Goal: Contribute content: Contribute content

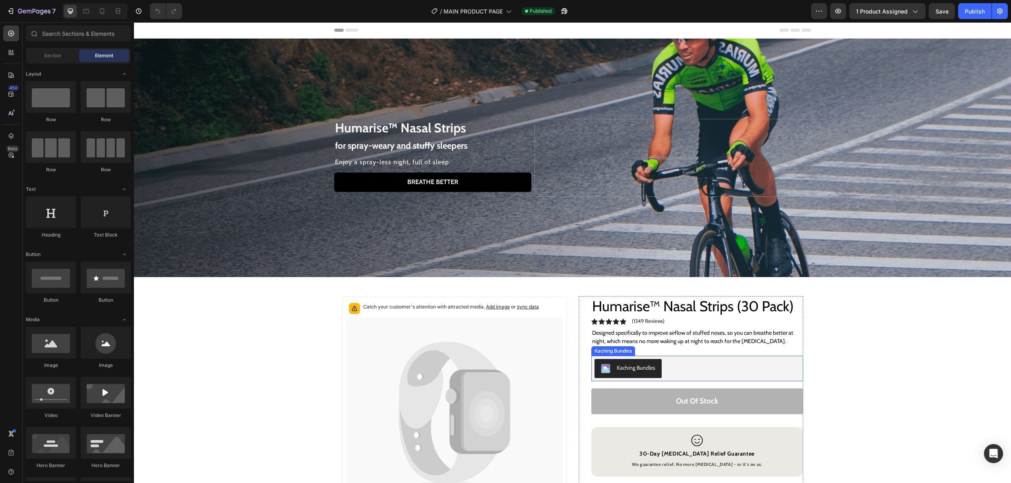
click at [628, 365] on div "Kaching Bundles" at bounding box center [636, 368] width 39 height 8
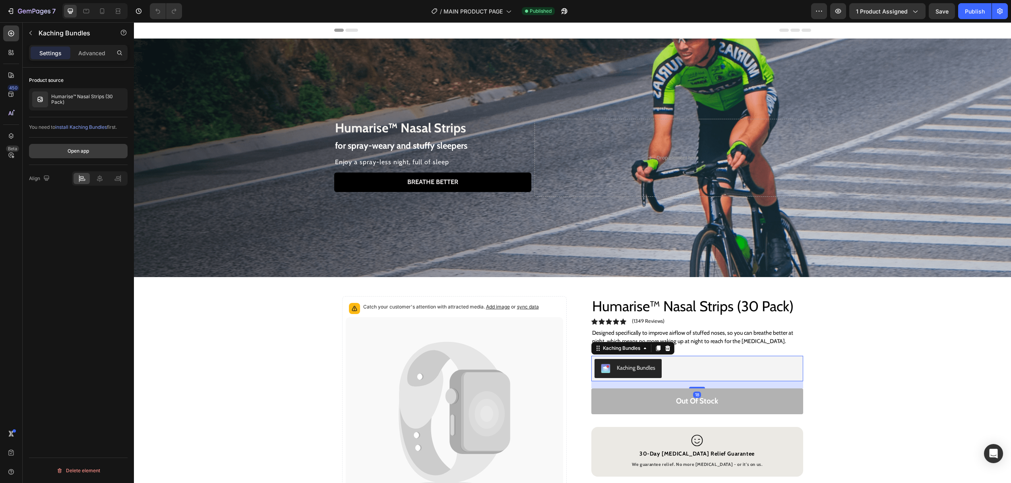
click at [80, 152] on div "Open app" at bounding box center [78, 150] width 21 height 7
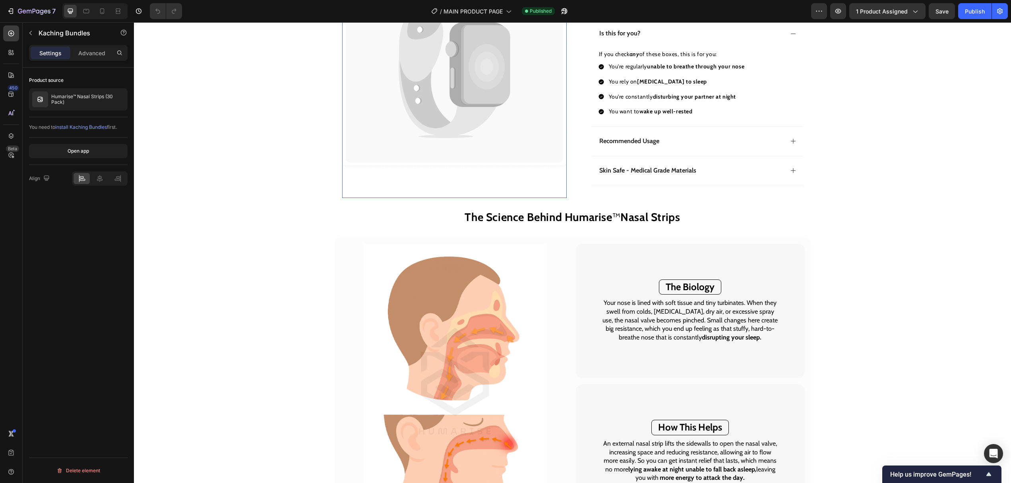
scroll to position [471, 0]
click at [661, 282] on h2 "The Biology" at bounding box center [690, 287] width 62 height 16
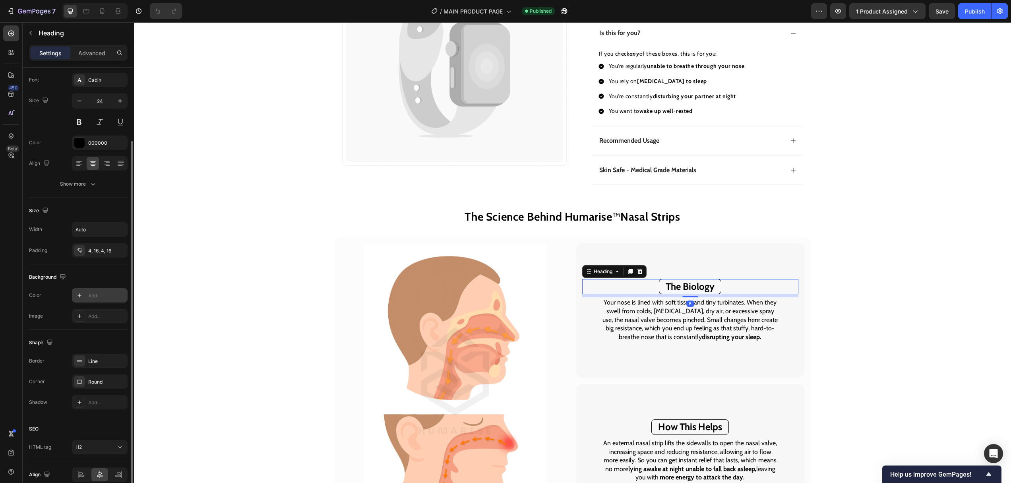
scroll to position [78, 0]
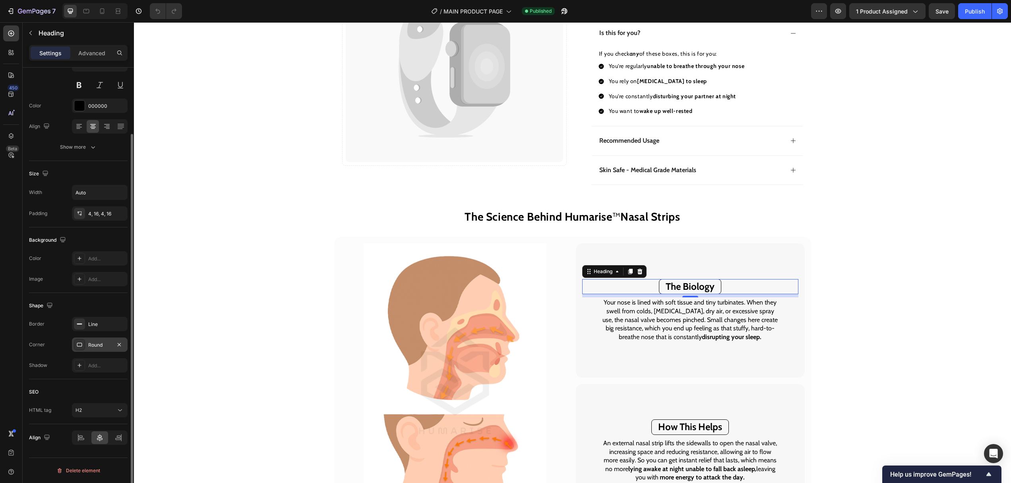
click at [101, 344] on div "Round" at bounding box center [99, 345] width 23 height 7
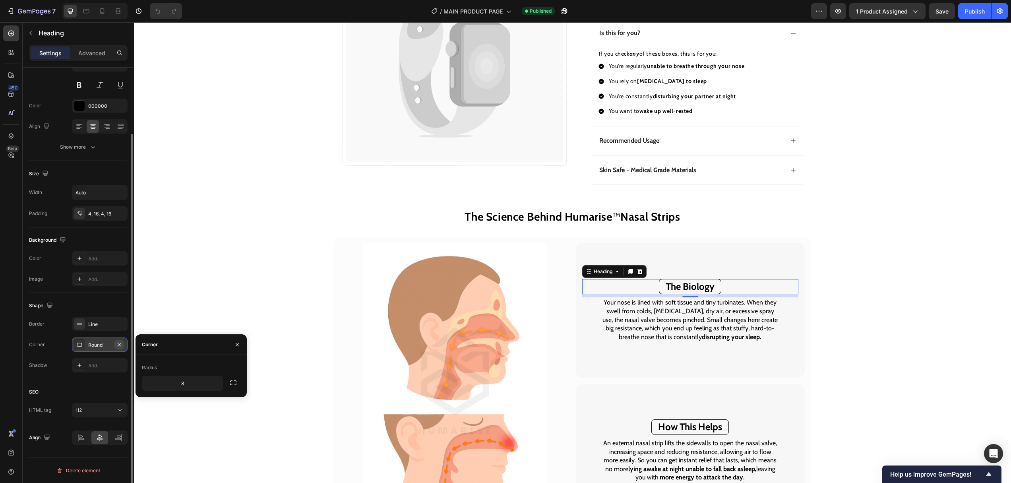
click at [121, 342] on icon "button" at bounding box center [119, 345] width 6 height 6
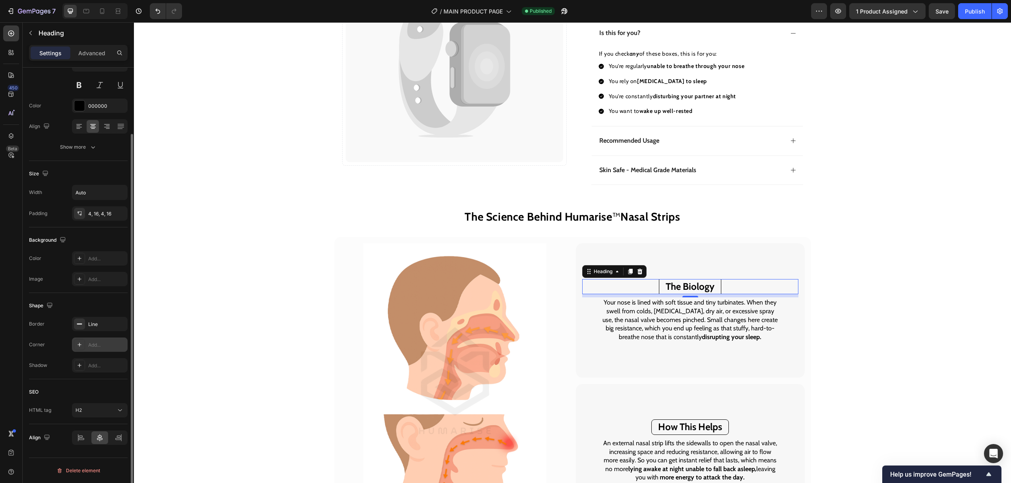
click at [100, 342] on div "Add..." at bounding box center [106, 345] width 37 height 7
type input "8"
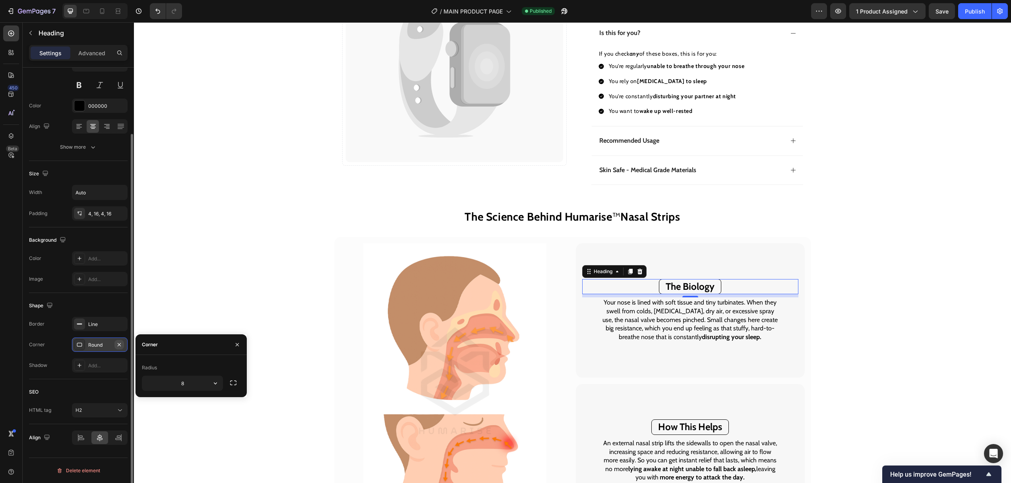
click at [118, 344] on icon "button" at bounding box center [119, 344] width 3 height 3
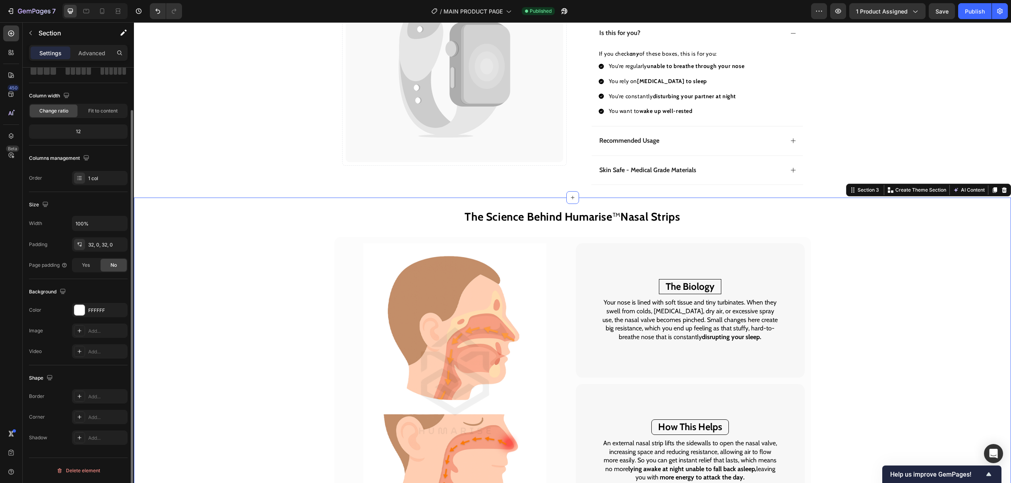
click at [930, 293] on div "The Science Behind Humarise ™ Nasal Strips Heading Image The Biology Heading Yo…" at bounding box center [572, 388] width 877 height 356
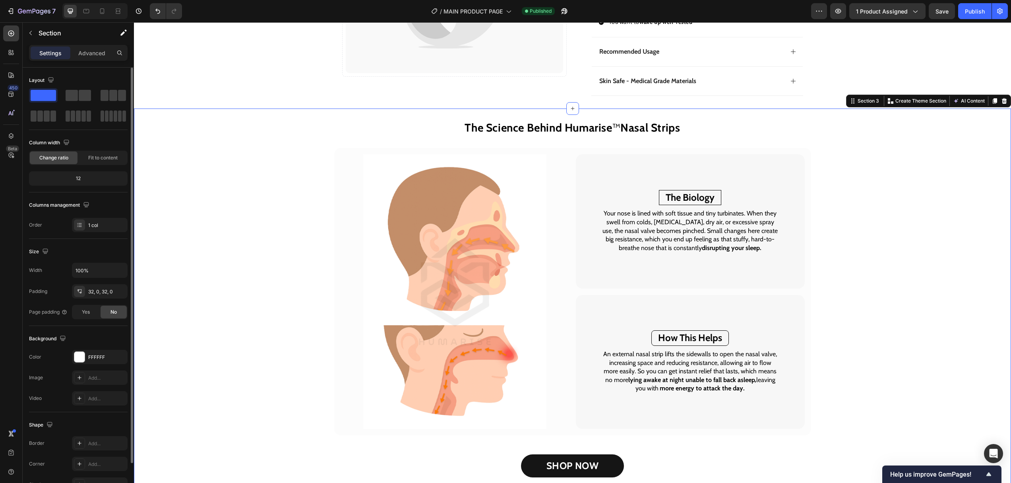
scroll to position [561, 0]
click at [727, 337] on h2 "How This Helps" at bounding box center [691, 338] width 78 height 16
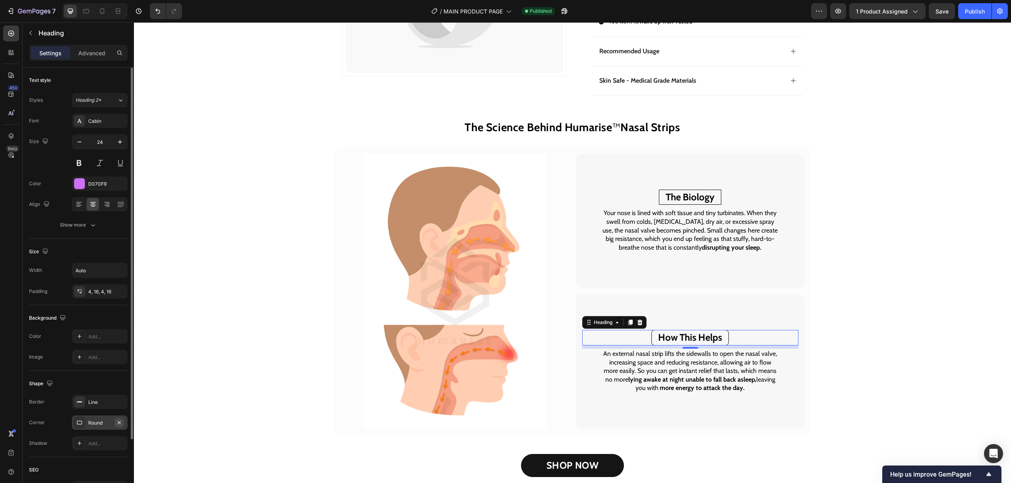
click at [116, 421] on icon "button" at bounding box center [119, 422] width 6 height 6
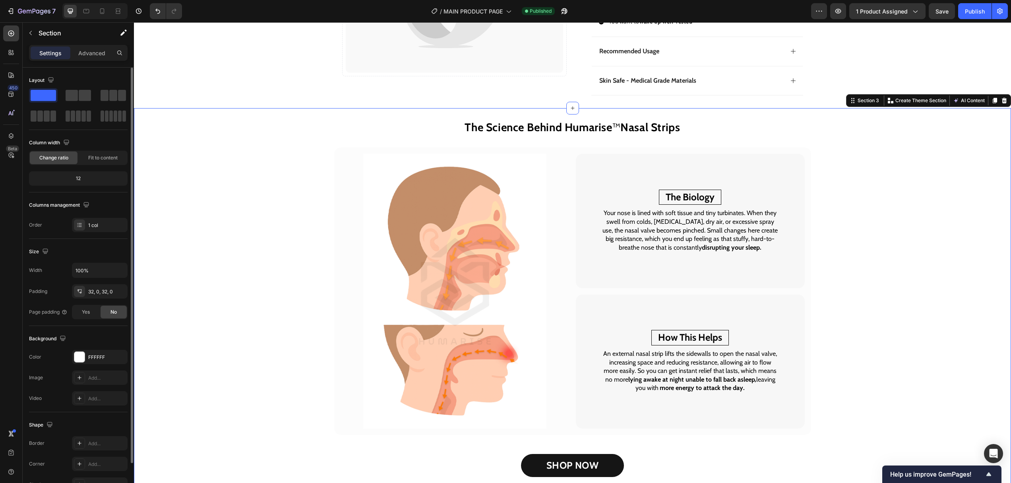
click at [886, 322] on div "The Science Behind Humarise ™ Nasal Strips Heading Image The Biology Heading Yo…" at bounding box center [572, 299] width 877 height 356
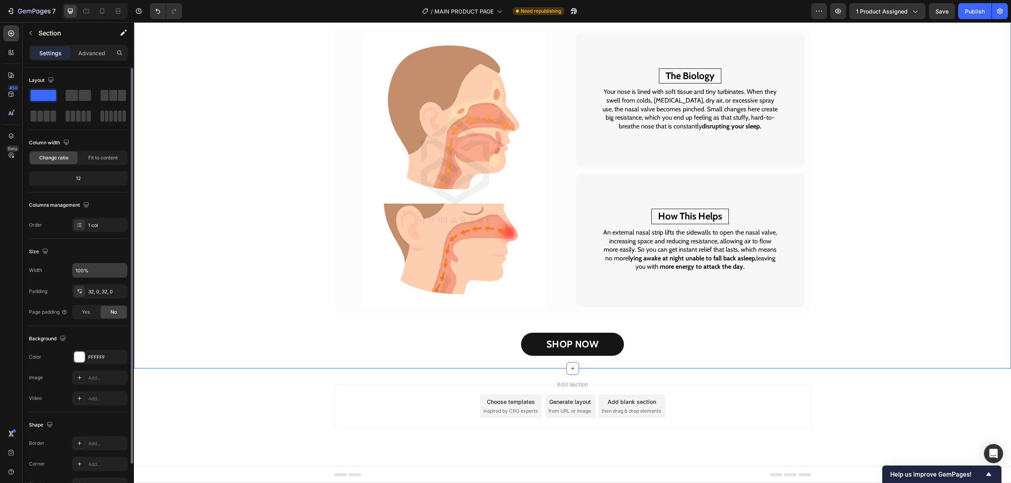
scroll to position [47, 0]
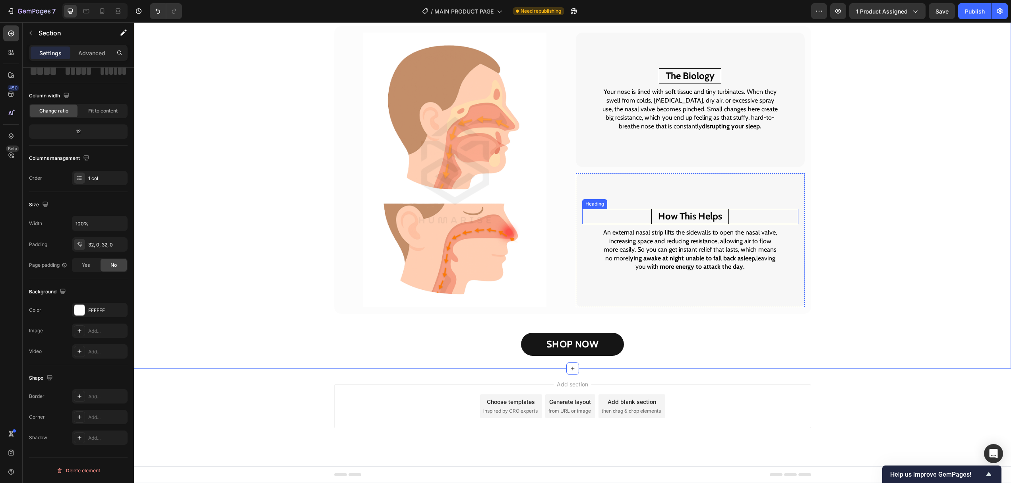
click at [727, 212] on h2 "How This Helps" at bounding box center [691, 217] width 78 height 16
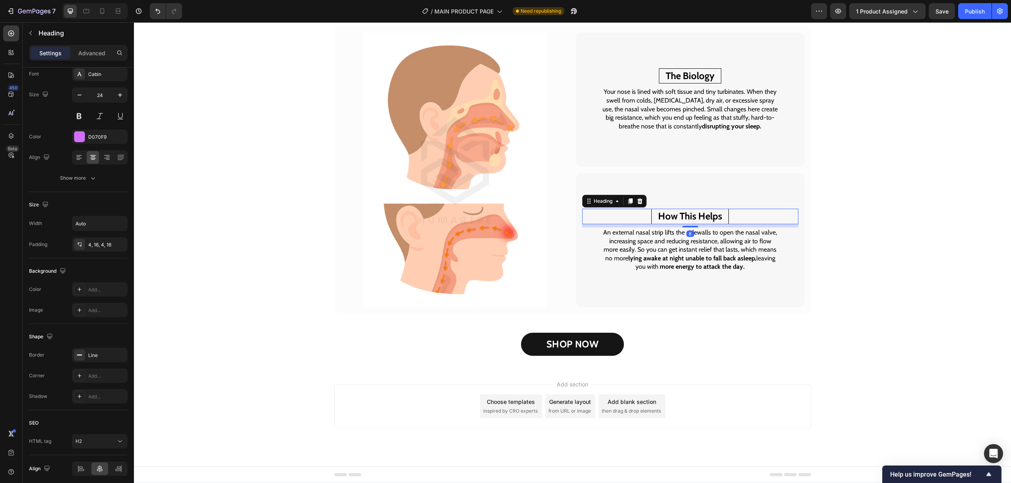
scroll to position [0, 0]
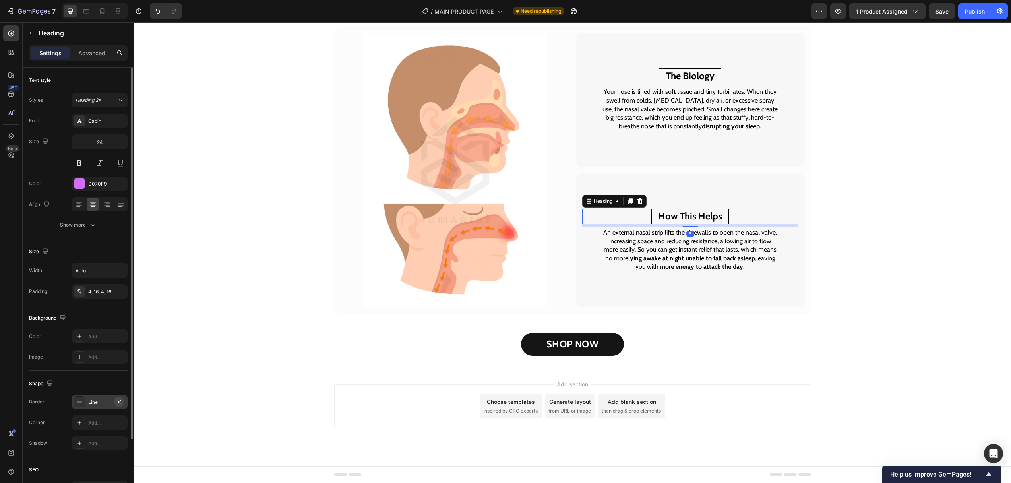
click at [122, 402] on icon "button" at bounding box center [119, 402] width 6 height 6
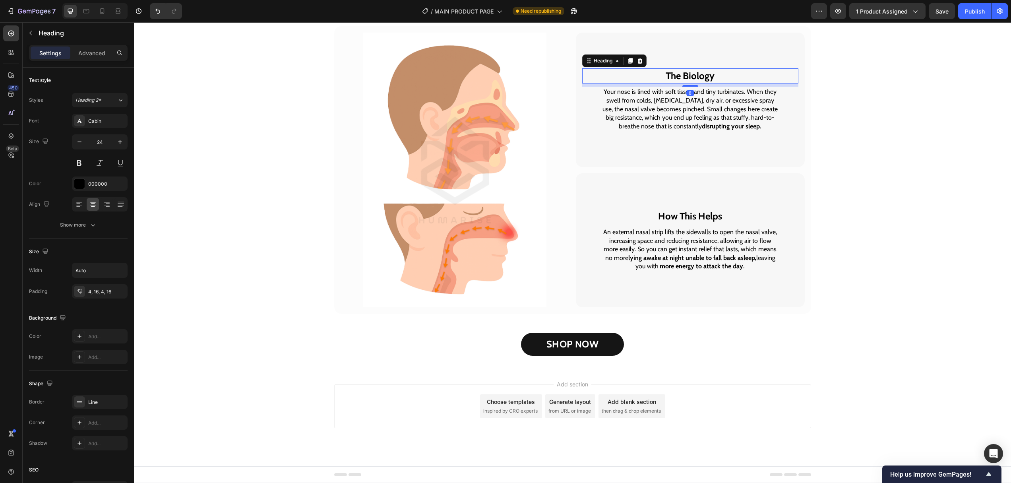
click at [727, 77] on div "The Biology" at bounding box center [690, 76] width 216 height 16
click at [119, 400] on icon "button" at bounding box center [119, 402] width 6 height 6
click at [888, 200] on div "The Science Behind Humarise ™ Nasal Strips Heading Image The Biology Heading 8 …" at bounding box center [572, 178] width 877 height 356
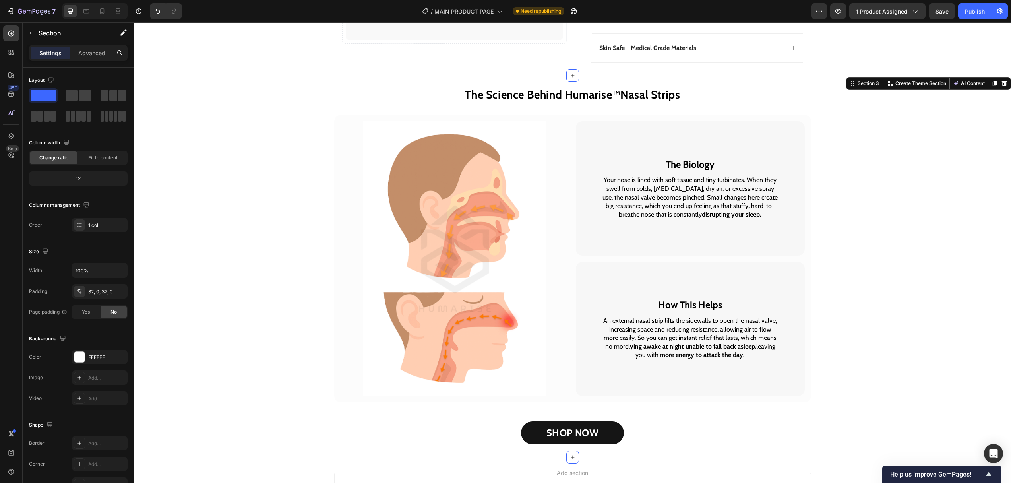
scroll to position [603, 0]
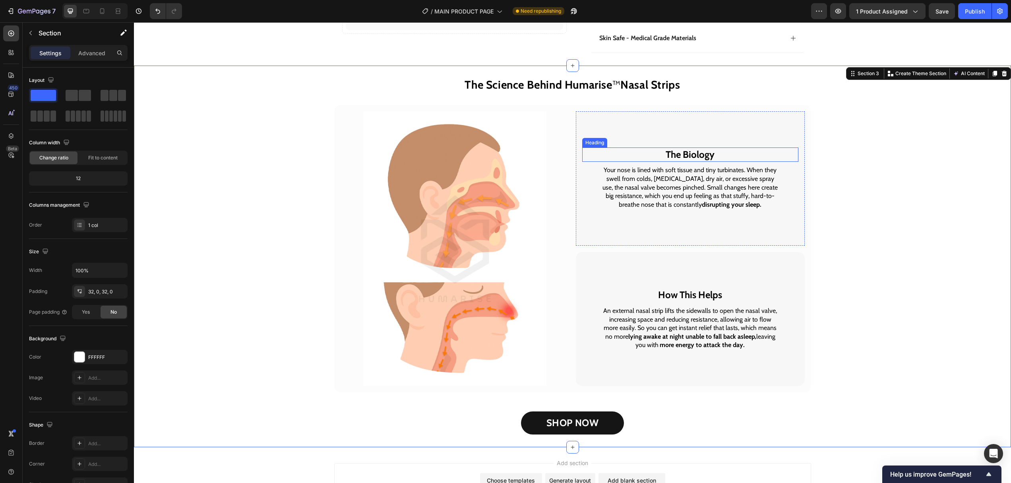
click at [699, 156] on span "The Biology" at bounding box center [690, 155] width 49 height 12
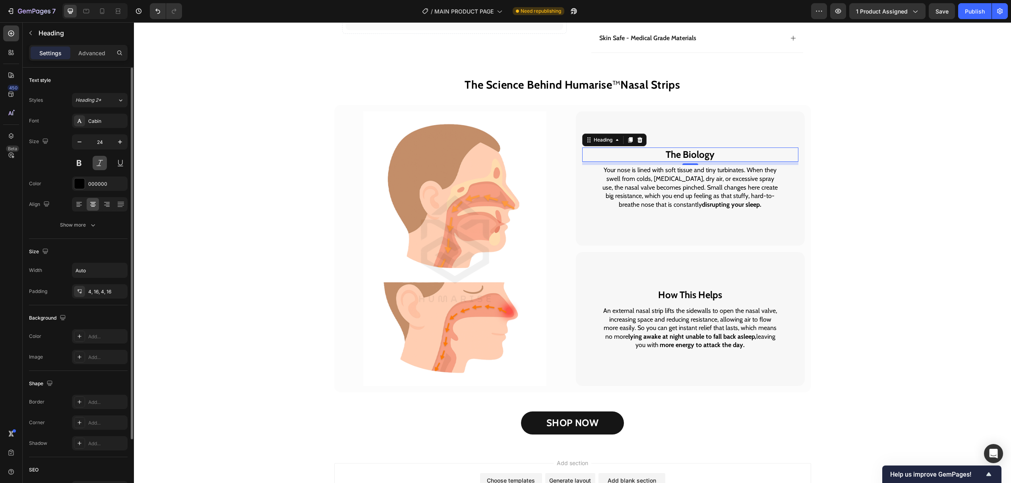
click at [100, 160] on button at bounding box center [100, 163] width 14 height 14
click at [682, 295] on span "How This Helps" at bounding box center [690, 295] width 64 height 12
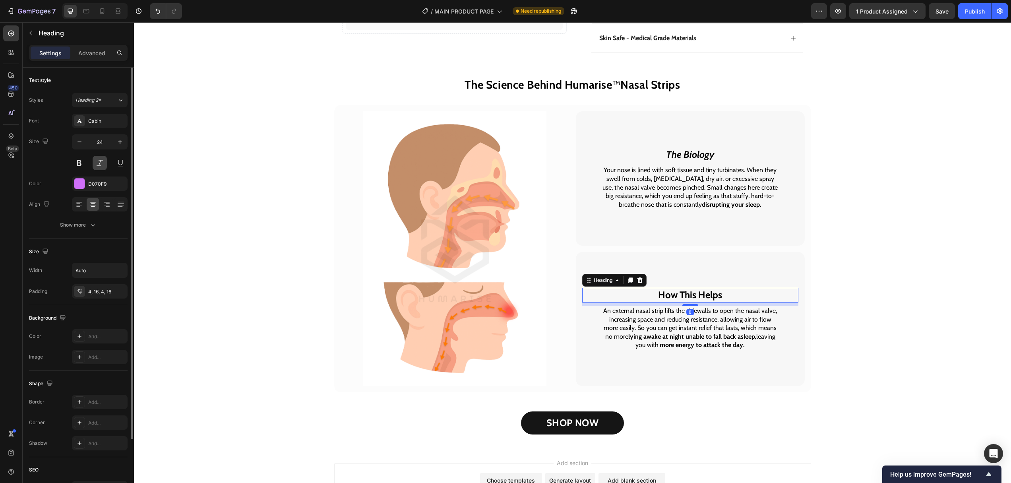
click at [102, 163] on button at bounding box center [100, 163] width 14 height 14
click at [139, 166] on div "The Science Behind Humarise ™ Nasal Strips Heading Image The Biology Heading Yo…" at bounding box center [572, 256] width 877 height 356
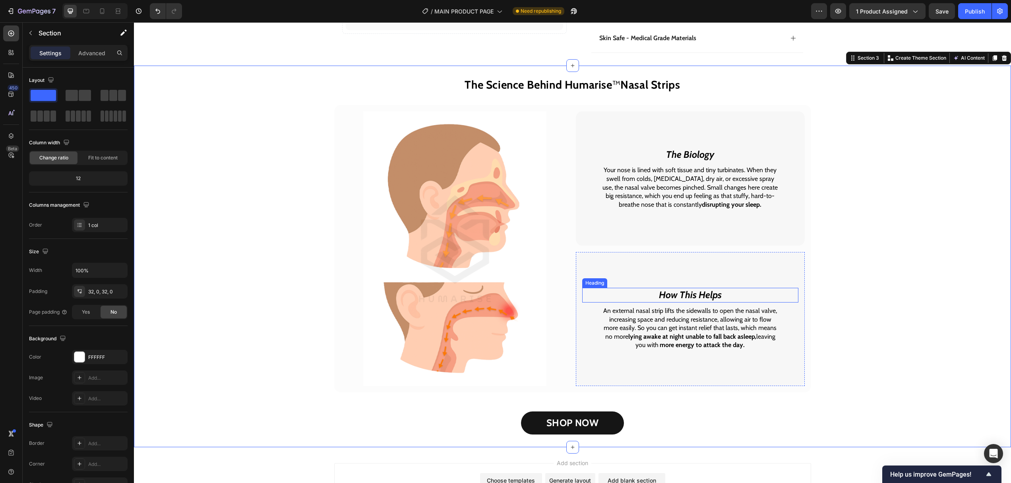
click at [700, 296] on span "How This Helps" at bounding box center [690, 295] width 63 height 12
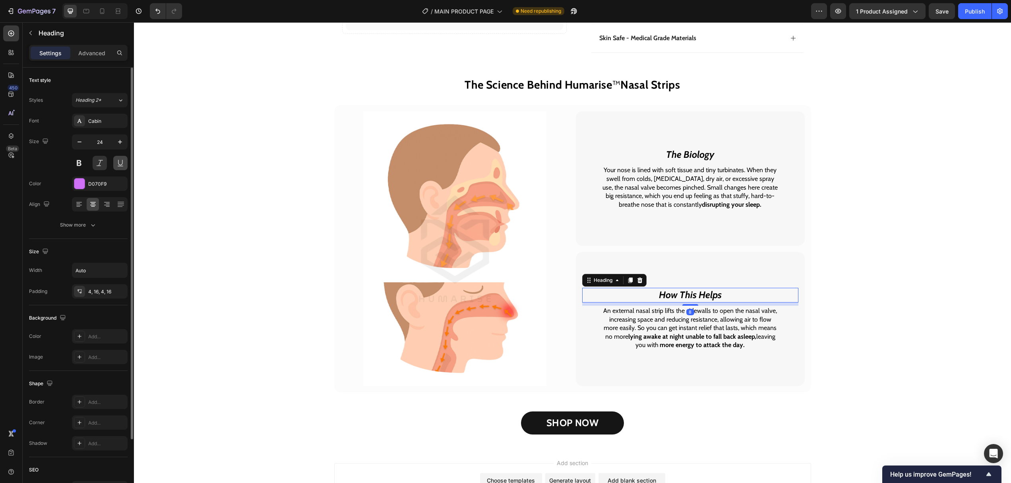
click at [120, 165] on button at bounding box center [120, 163] width 14 height 14
click at [101, 165] on button at bounding box center [100, 163] width 14 height 14
click at [80, 183] on div at bounding box center [79, 184] width 10 height 10
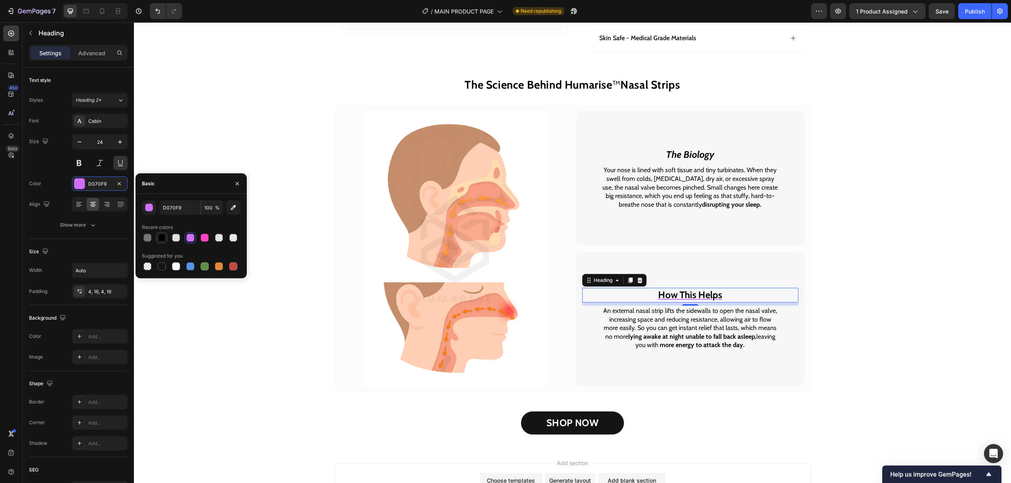
click at [161, 243] on div at bounding box center [161, 237] width 11 height 11
type input "000000"
click at [237, 183] on icon "button" at bounding box center [237, 183] width 3 height 3
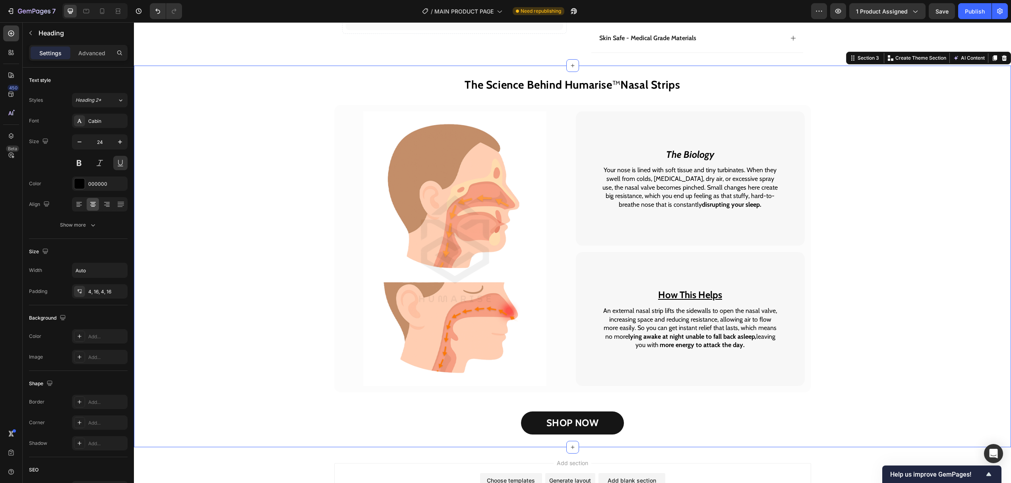
click at [864, 204] on div "The Science Behind Humarise ™ Nasal Strips Heading Image The Biology Heading Yo…" at bounding box center [572, 256] width 877 height 356
click at [704, 297] on span "How This Helps" at bounding box center [690, 295] width 64 height 12
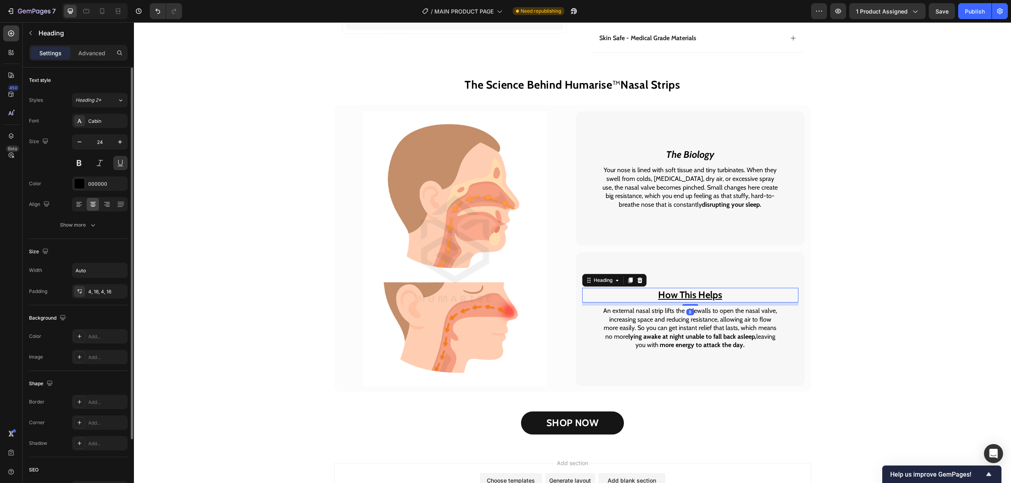
click at [118, 161] on button at bounding box center [120, 163] width 14 height 14
click at [688, 153] on span "The Biology" at bounding box center [690, 155] width 49 height 12
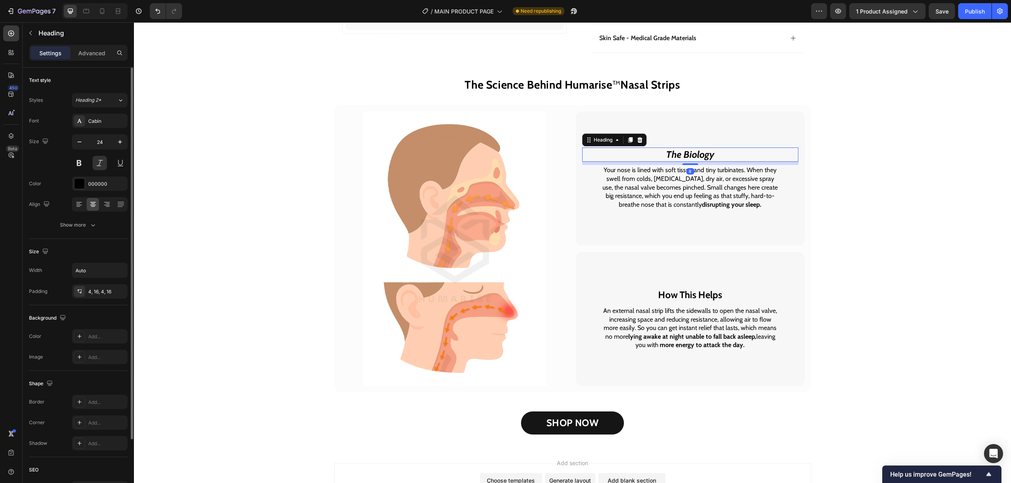
drag, startPoint x: 99, startPoint y: 167, endPoint x: 109, endPoint y: 166, distance: 10.0
click at [99, 167] on button at bounding box center [100, 163] width 14 height 14
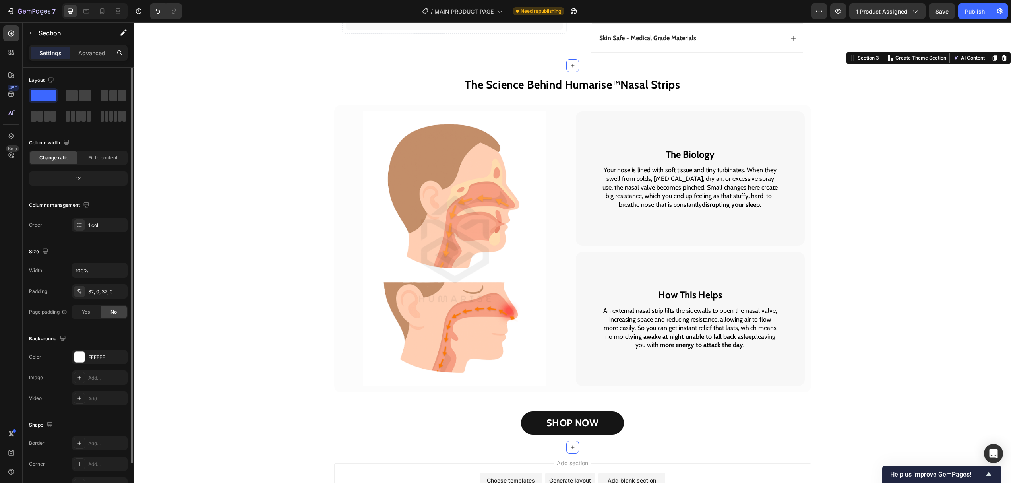
click at [838, 195] on div "The Science Behind Humarise ™ Nasal Strips Heading Image The Biology Heading Yo…" at bounding box center [572, 256] width 877 height 356
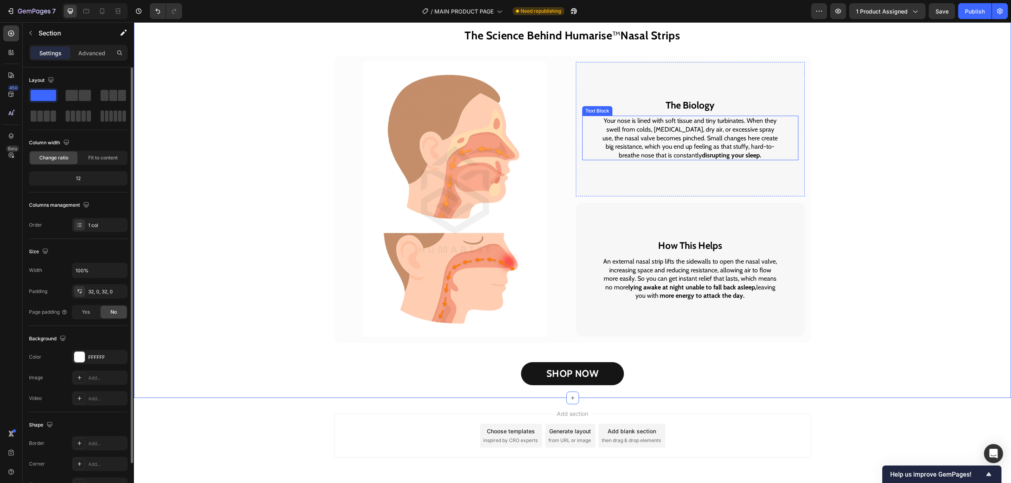
scroll to position [643, 0]
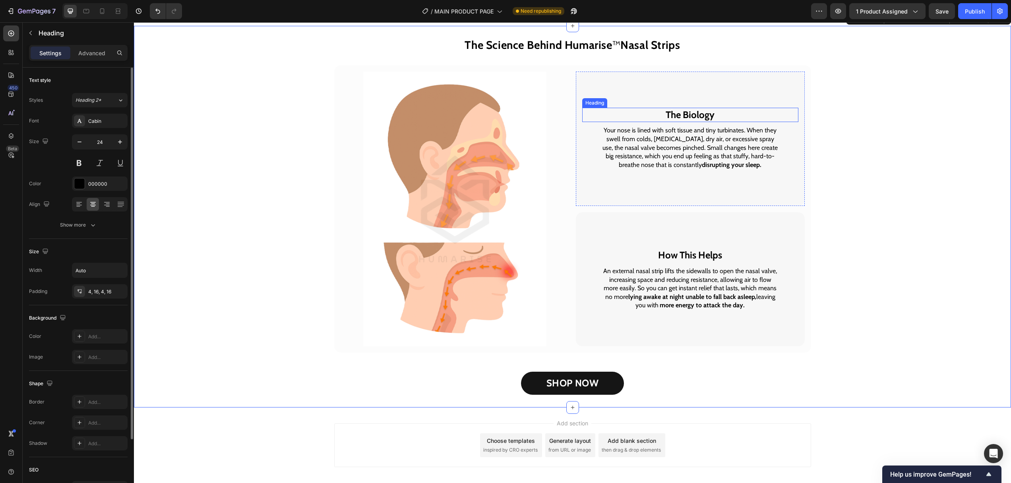
click at [705, 115] on span "The Biology" at bounding box center [690, 115] width 49 height 12
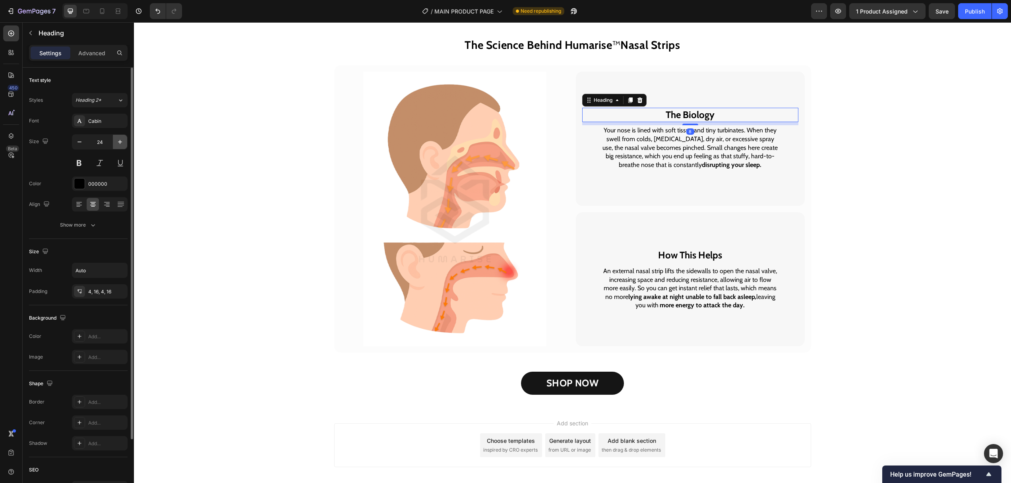
click at [116, 144] on icon "button" at bounding box center [120, 142] width 8 height 8
type input "28"
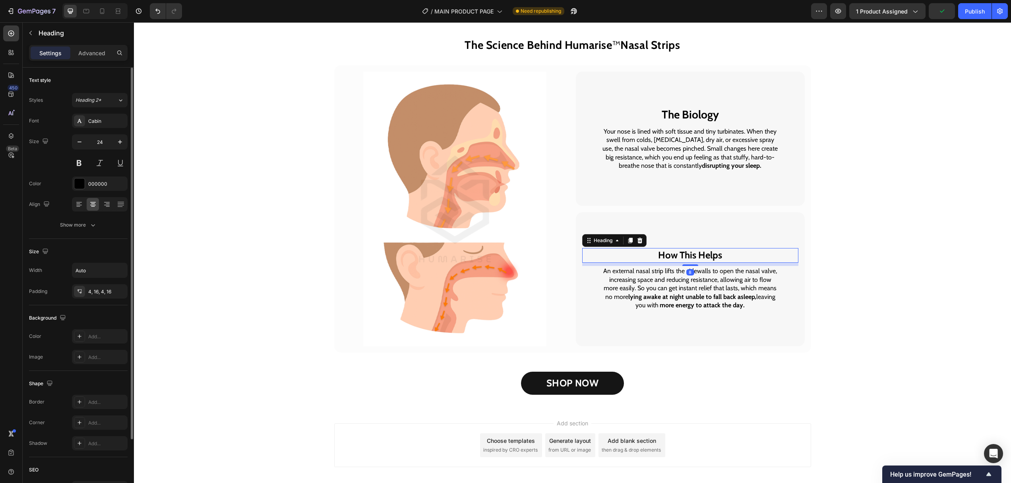
click at [703, 253] on span "How This Helps" at bounding box center [690, 255] width 64 height 12
click at [125, 144] on button "button" at bounding box center [120, 142] width 14 height 14
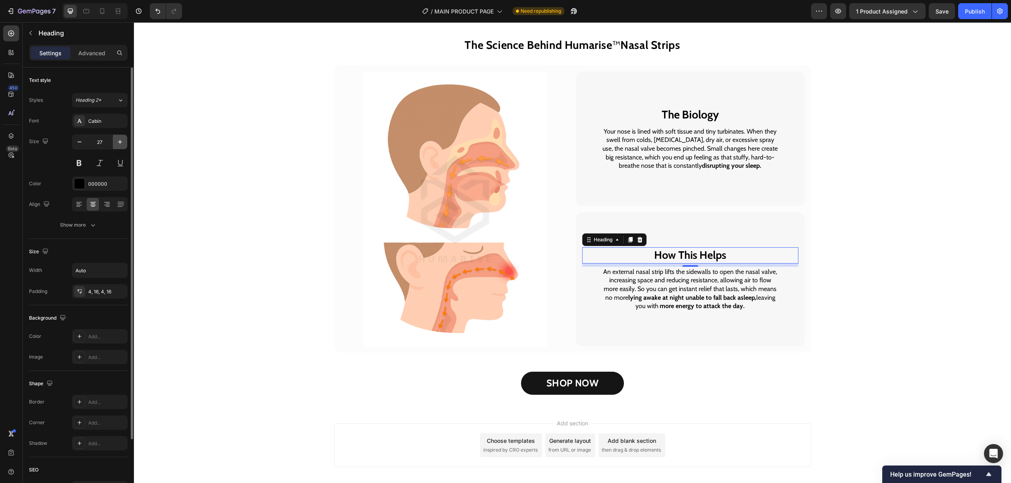
type input "28"
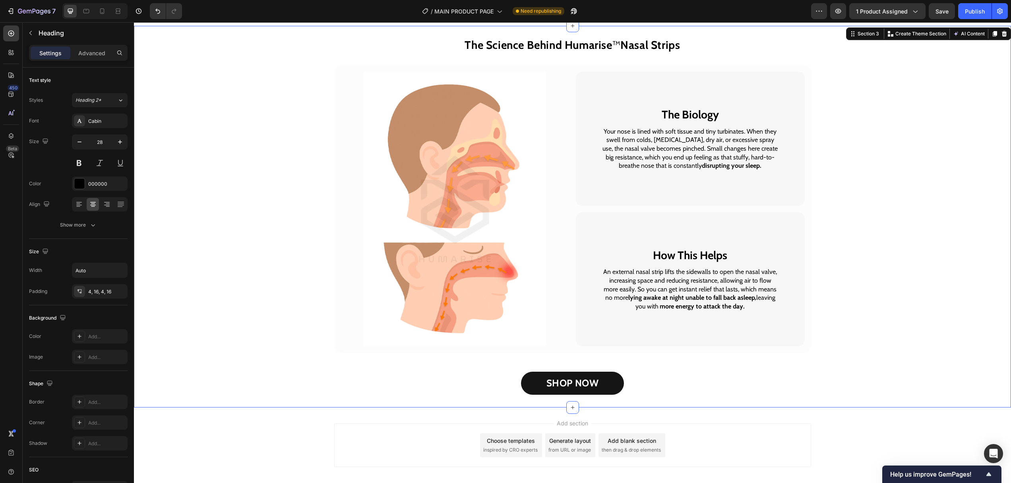
click at [936, 258] on div "The Science Behind Humarise ™ Nasal Strips Heading Image The Biology Heading Yo…" at bounding box center [572, 217] width 877 height 356
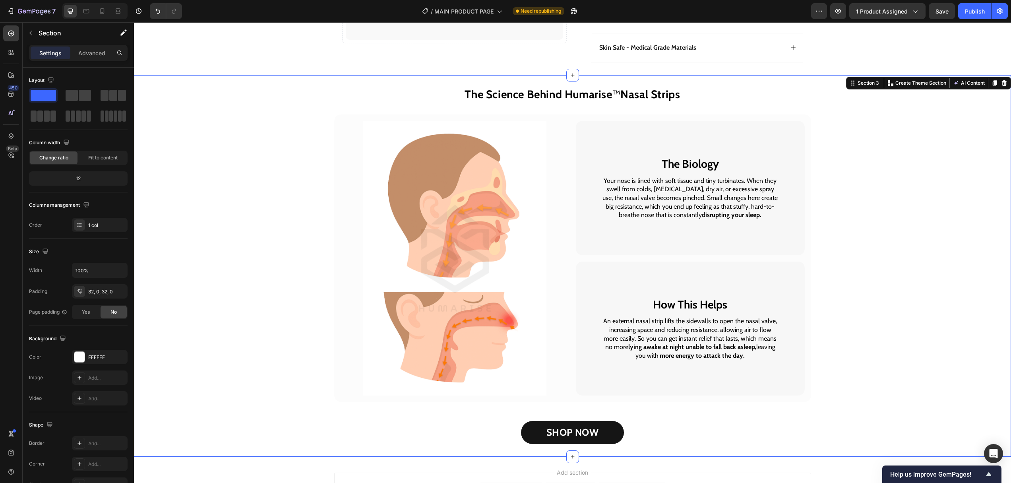
scroll to position [593, 0]
click at [707, 302] on span "How This Helps" at bounding box center [690, 306] width 74 height 14
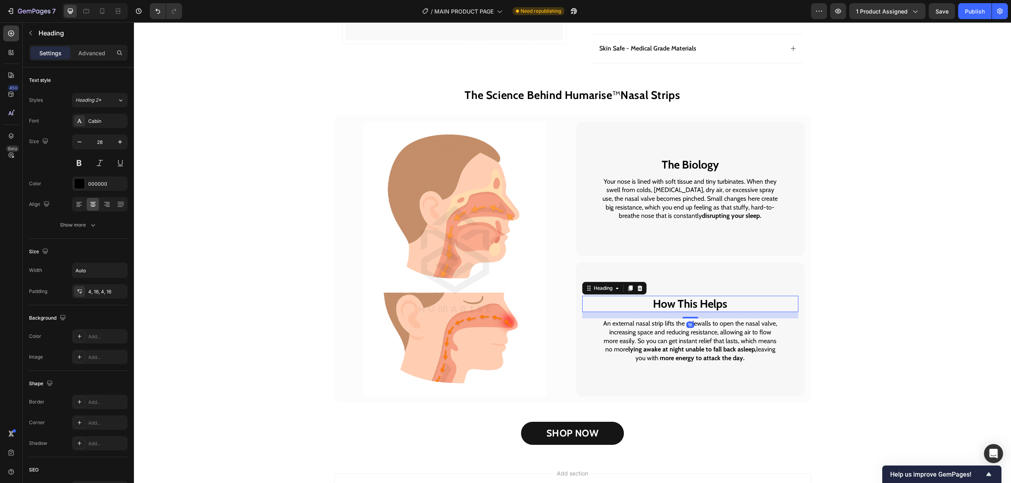
drag, startPoint x: 692, startPoint y: 316, endPoint x: 694, endPoint y: 306, distance: 10.1
click at [691, 319] on div "How This Helps Heading 16 An external nasal strip lifts the sidewalls to open t…" at bounding box center [690, 330] width 216 height 122
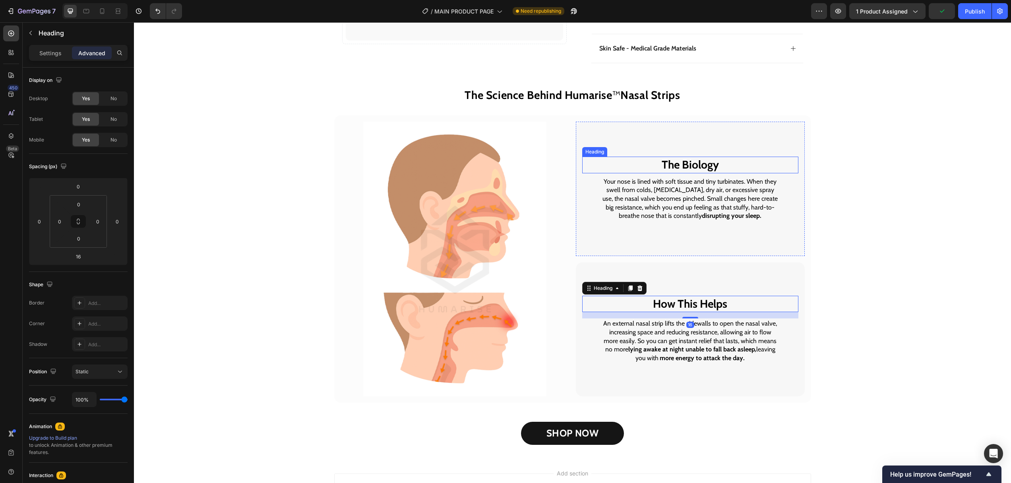
click at [699, 162] on span "The Biology" at bounding box center [690, 165] width 57 height 14
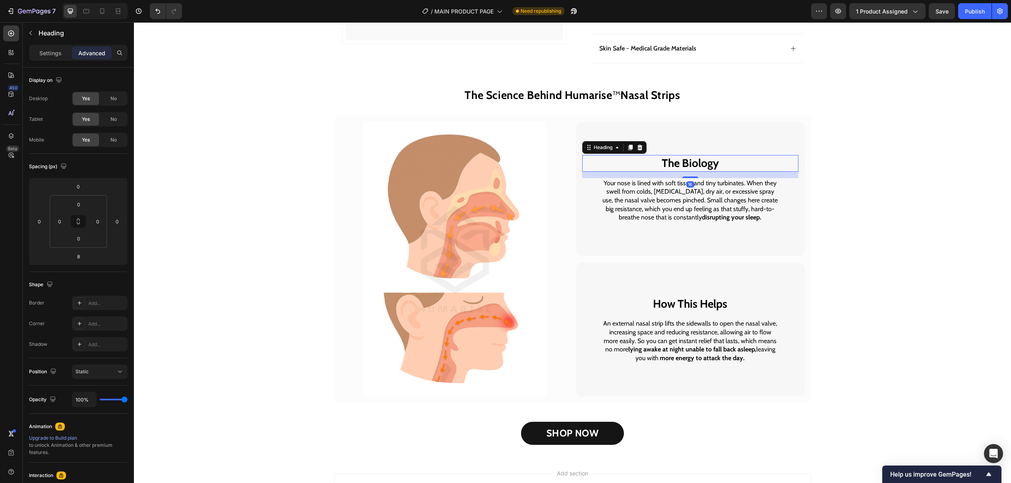
drag, startPoint x: 696, startPoint y: 177, endPoint x: 716, endPoint y: 176, distance: 19.9
click at [695, 179] on div "The Biology Heading 16 Your nose is lined with soft tissue and tiny turbinates.…" at bounding box center [690, 189] width 216 height 122
type input "16"
click at [937, 168] on div "The Science Behind Humarise ™ Nasal Strips Heading Image The Biology Heading 16…" at bounding box center [572, 267] width 877 height 356
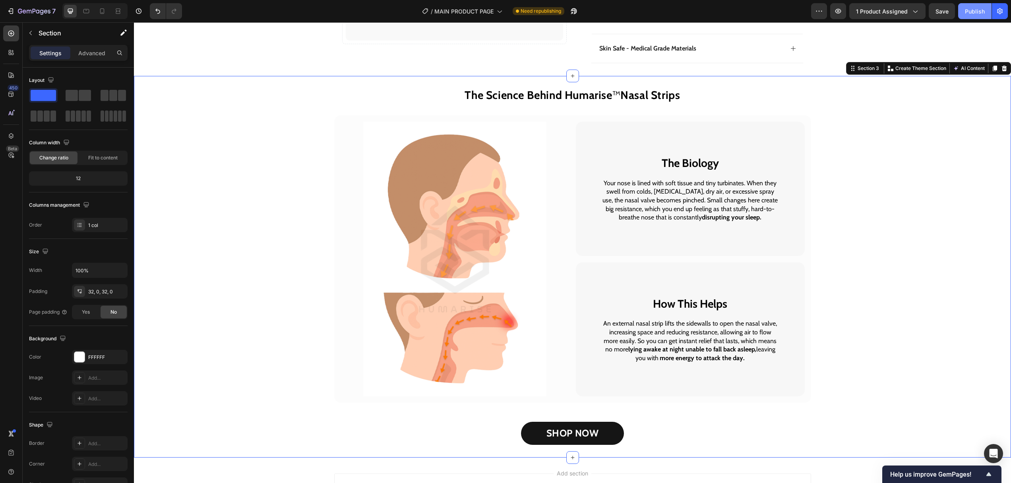
click at [964, 9] on button "Publish" at bounding box center [975, 11] width 33 height 16
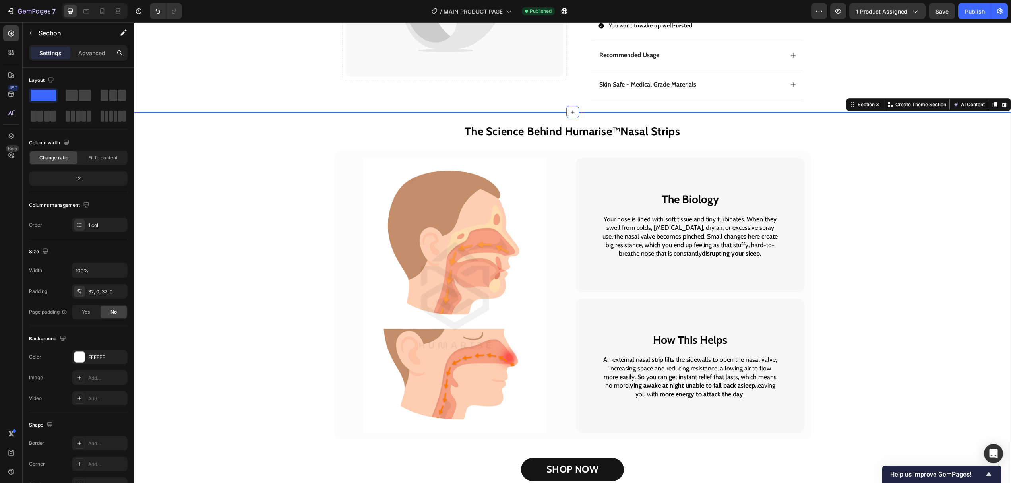
scroll to position [556, 0]
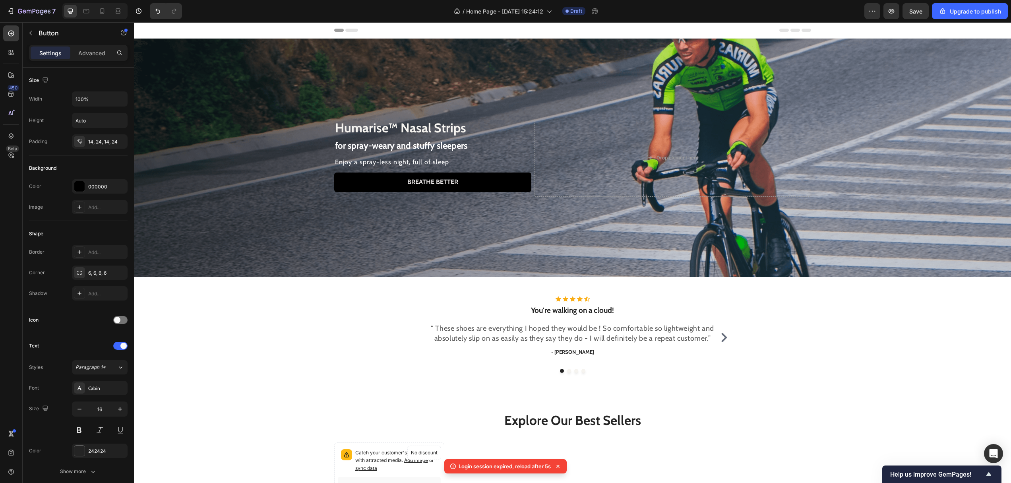
scroll to position [87, 0]
